Goal: Go to known website: Access a specific website the user already knows

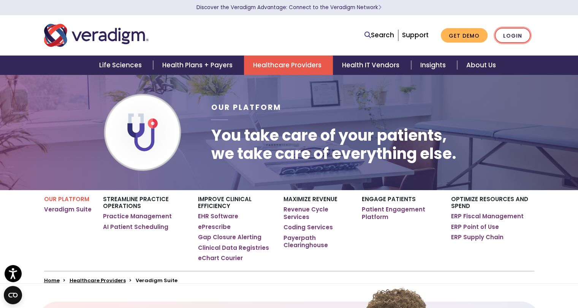
click at [515, 36] on link "Login" at bounding box center [512, 36] width 36 height 16
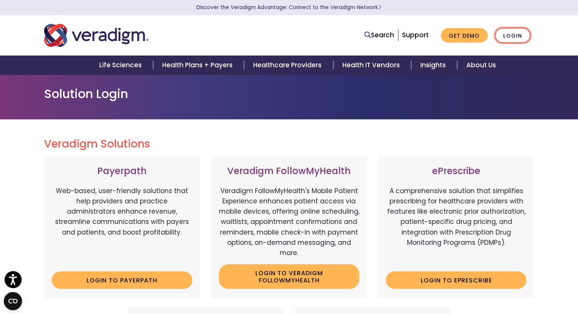
click at [510, 32] on link "Login" at bounding box center [512, 36] width 36 height 16
click at [509, 41] on link "Login" at bounding box center [512, 36] width 36 height 16
